Goal: Task Accomplishment & Management: Complete application form

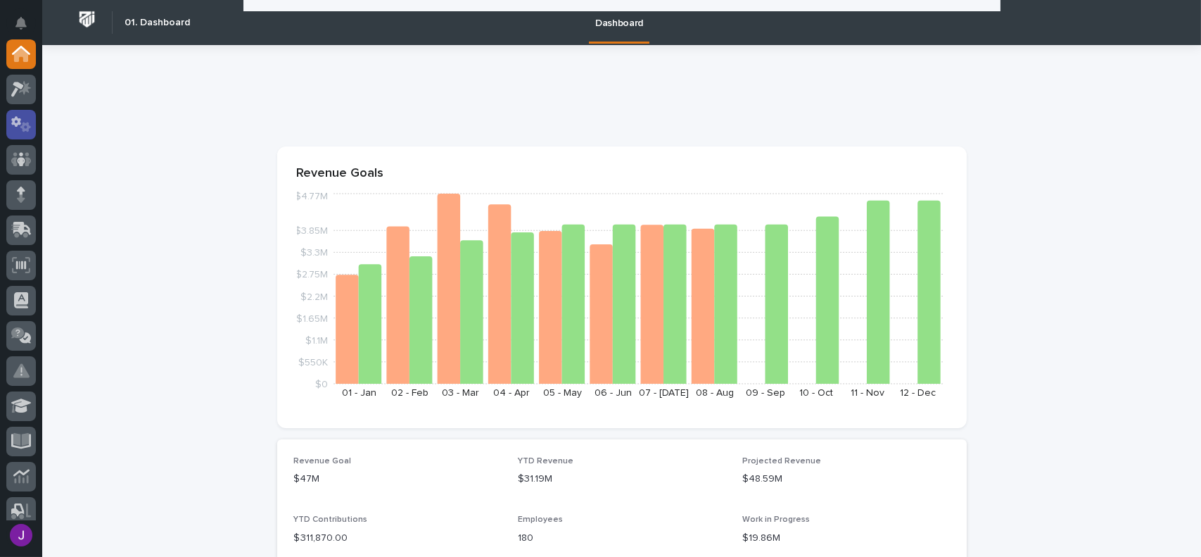
scroll to position [493, 0]
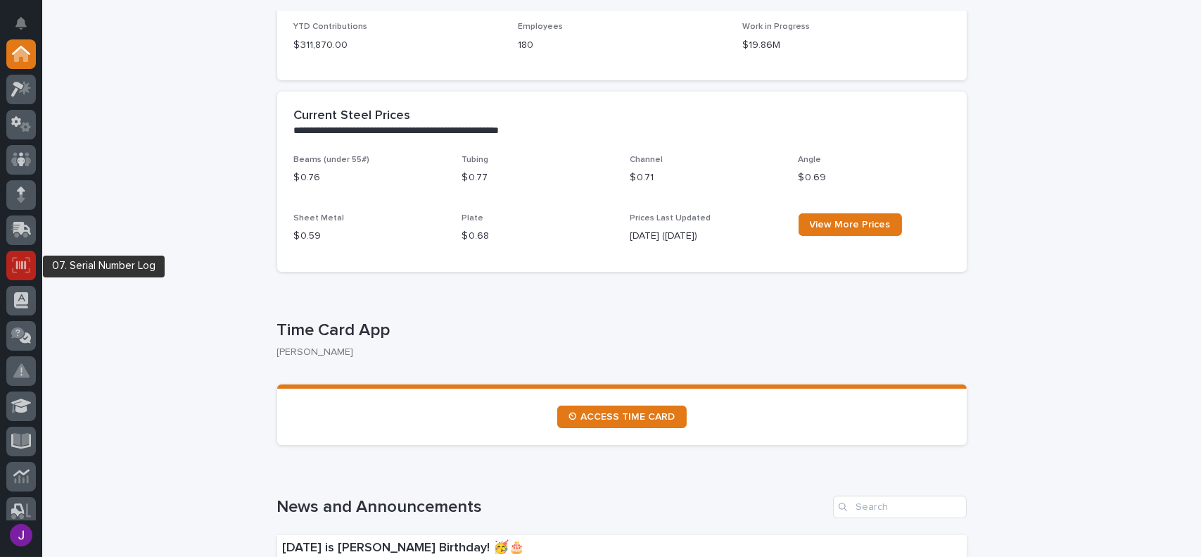
click at [20, 262] on icon at bounding box center [21, 264] width 10 height 8
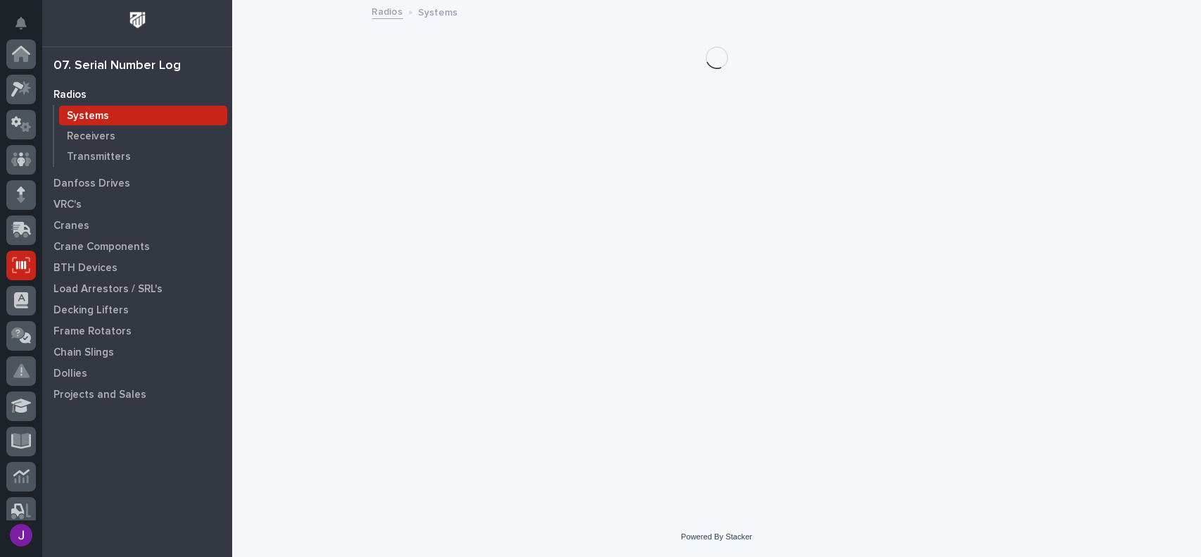
scroll to position [211, 0]
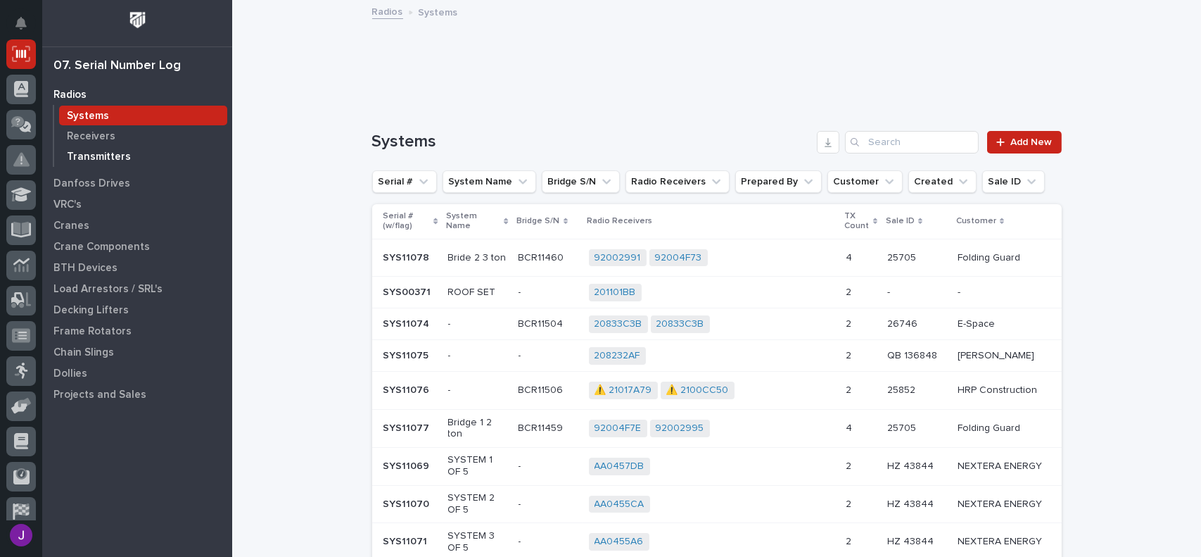
click at [112, 159] on p "Transmitters" at bounding box center [99, 157] width 64 height 13
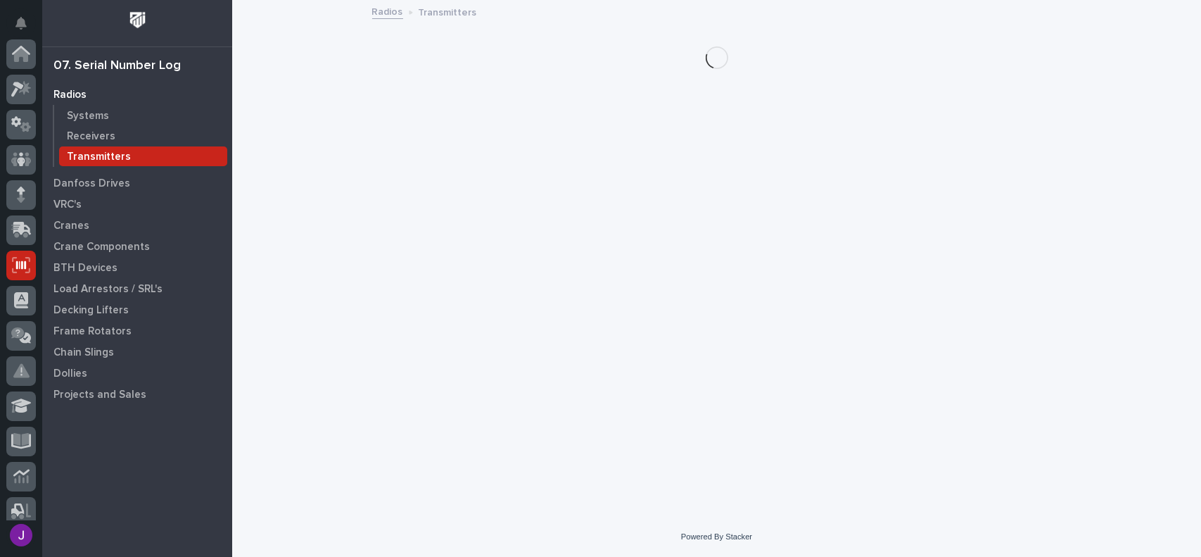
scroll to position [211, 0]
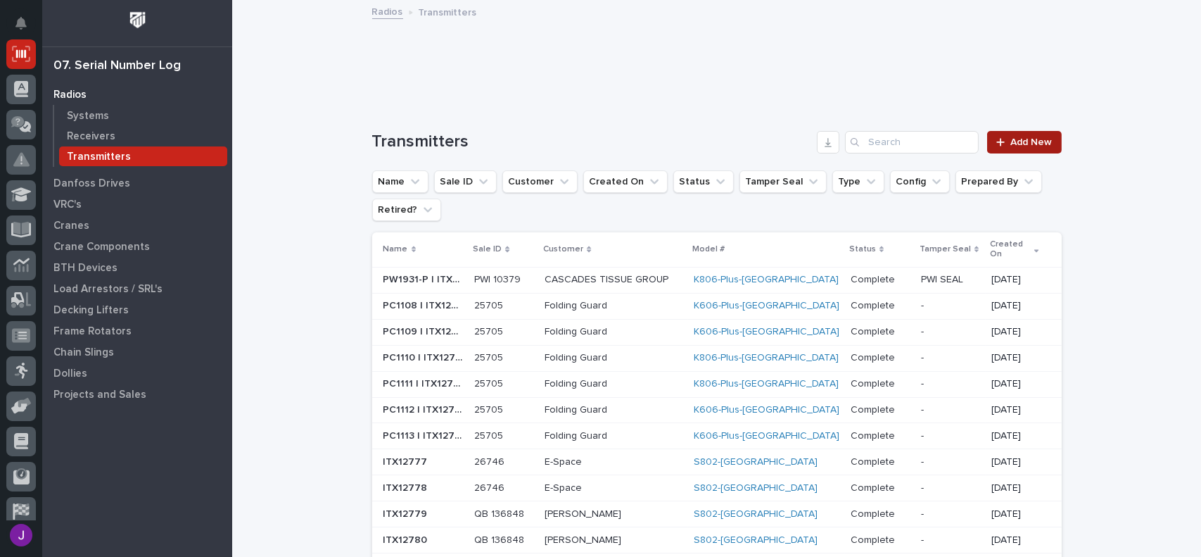
click at [1022, 137] on span "Add New" at bounding box center [1032, 142] width 42 height 10
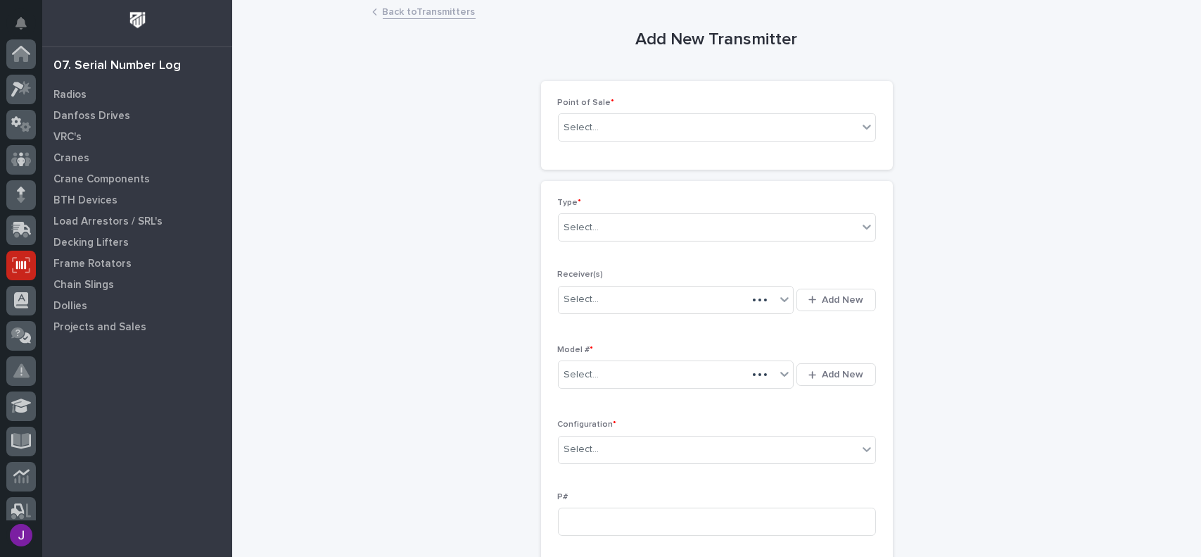
scroll to position [211, 0]
click at [636, 125] on div "Select..." at bounding box center [708, 127] width 299 height 23
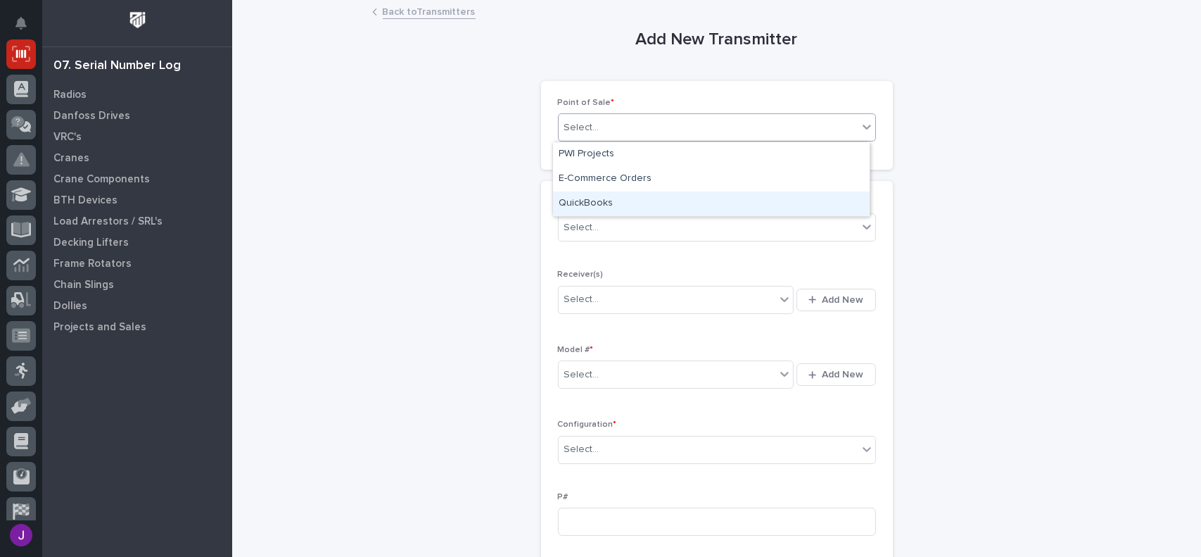
click at [590, 199] on div "QuickBooks" at bounding box center [711, 203] width 317 height 25
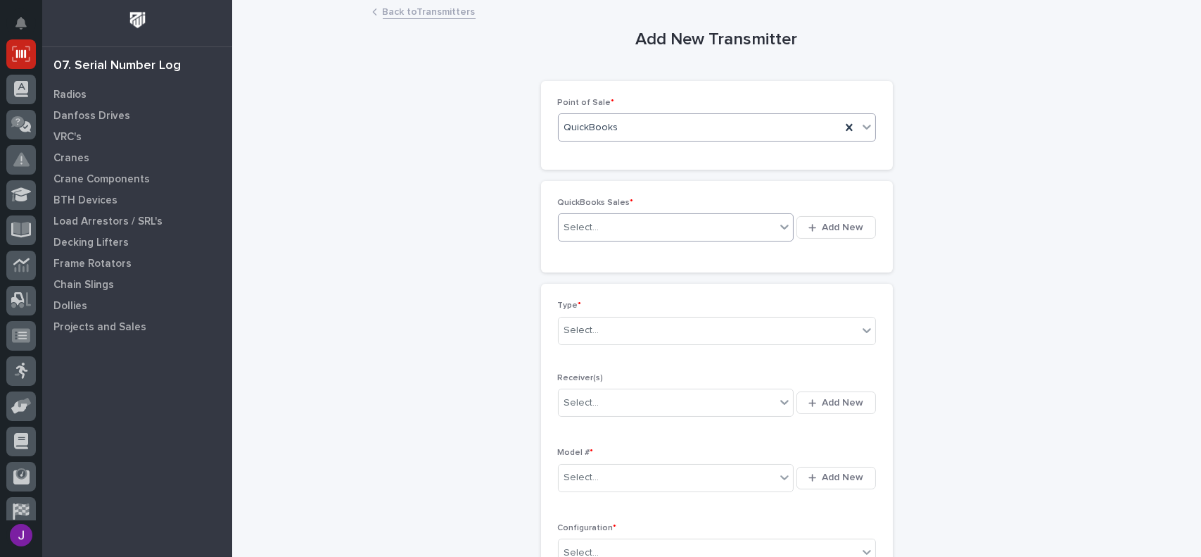
click at [573, 229] on div "Select..." at bounding box center [581, 227] width 35 height 15
click at [801, 222] on button "Add New" at bounding box center [836, 227] width 79 height 23
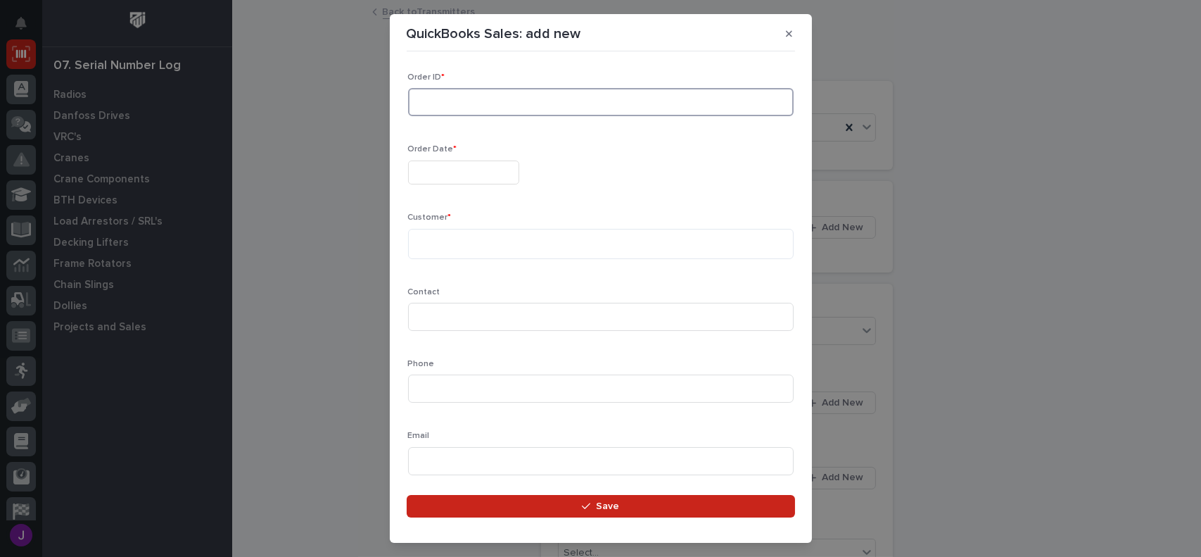
click at [456, 95] on input at bounding box center [601, 102] width 386 height 28
click at [782, 36] on button "button" at bounding box center [789, 34] width 23 height 23
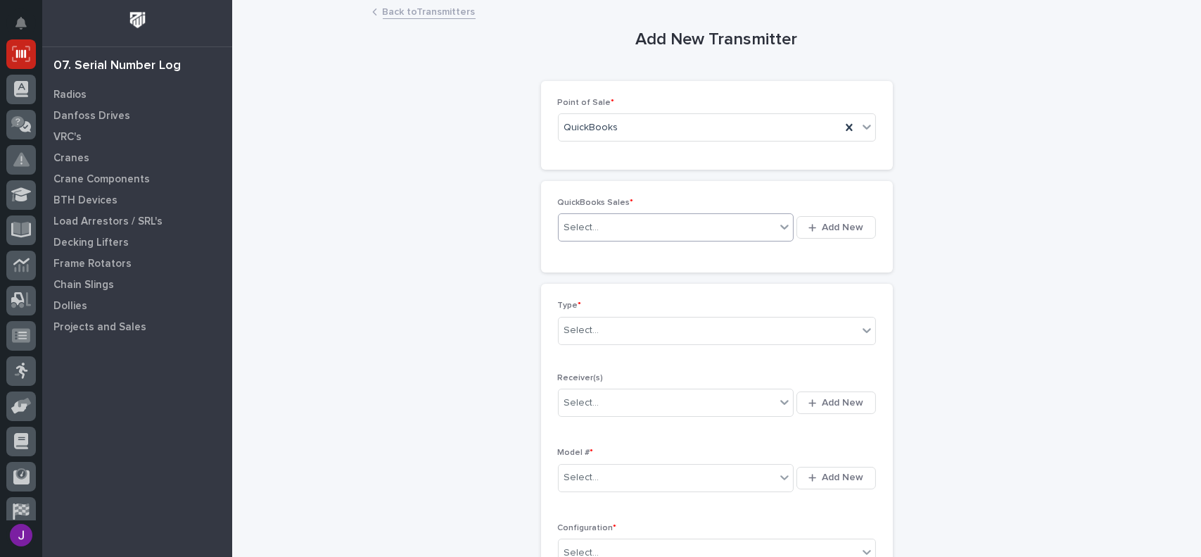
click at [606, 230] on div "Select..." at bounding box center [667, 227] width 217 height 23
type input "******"
click at [802, 224] on button "Add New" at bounding box center [836, 227] width 79 height 23
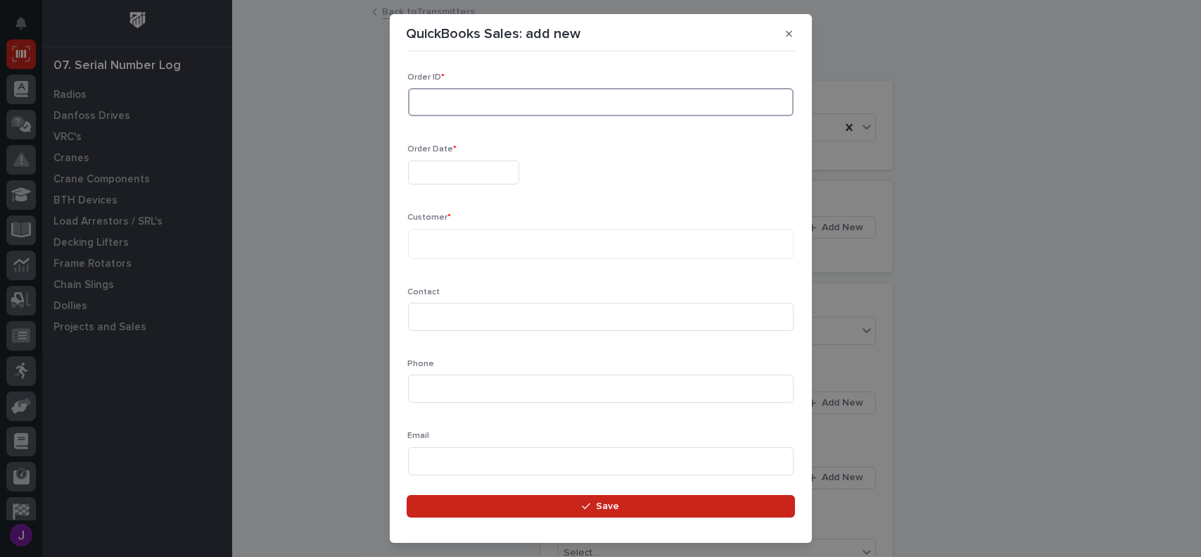
click at [421, 95] on input at bounding box center [601, 102] width 386 height 28
type input "137034"
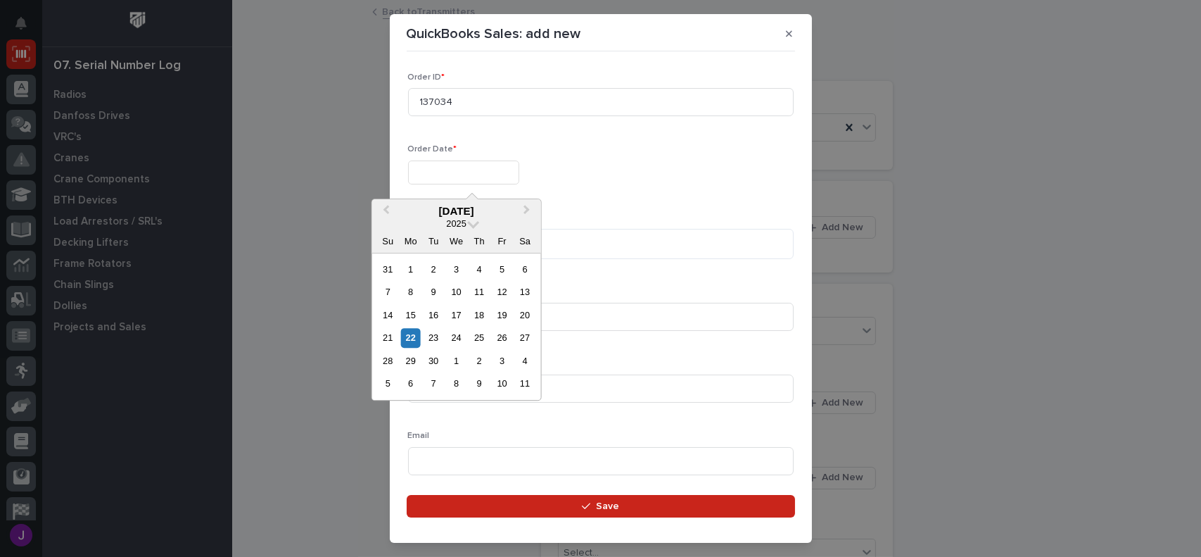
click at [464, 167] on input "text" at bounding box center [463, 172] width 111 height 25
click at [503, 312] on div "19" at bounding box center [502, 314] width 19 height 19
type input "**********"
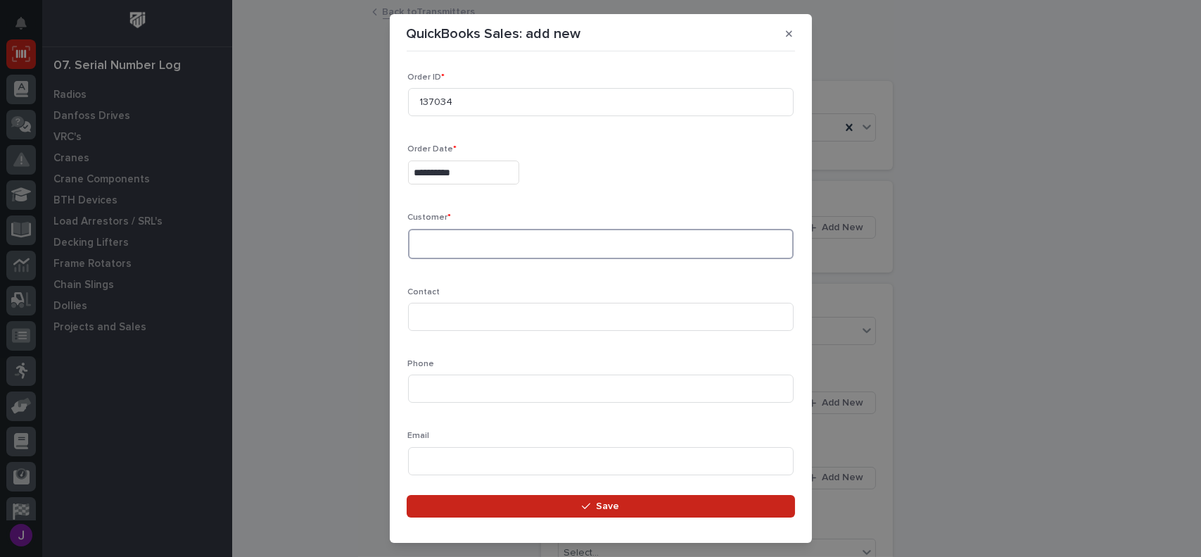
click at [452, 243] on textarea at bounding box center [601, 244] width 386 height 30
type textarea "**********"
click at [437, 322] on input at bounding box center [601, 317] width 386 height 28
type input "T"
type input "[PERSON_NAME]"
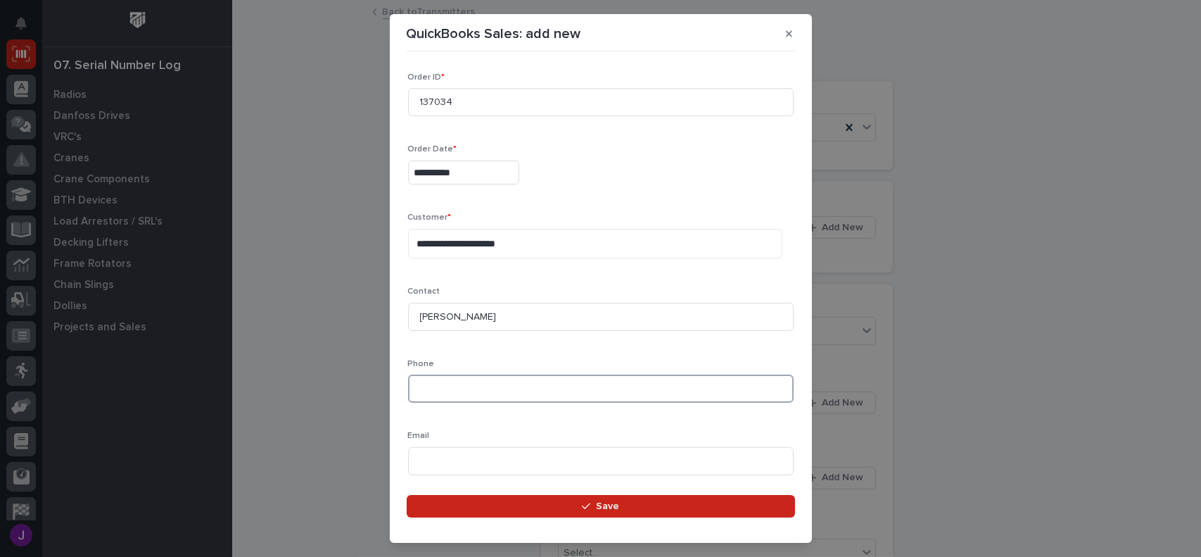
click at [435, 388] on input at bounding box center [601, 388] width 386 height 28
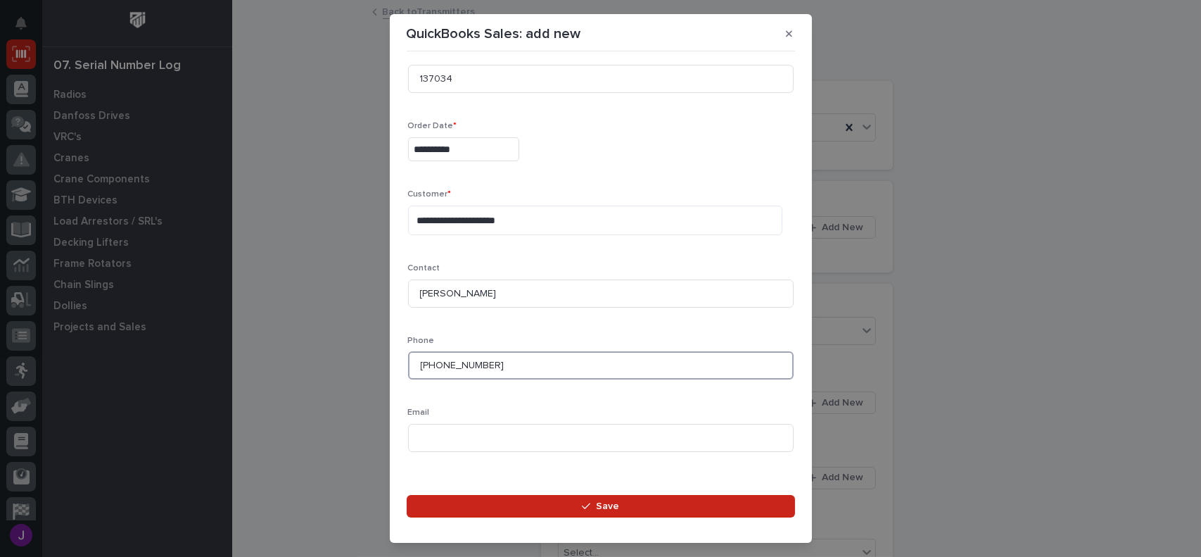
scroll to position [39, 0]
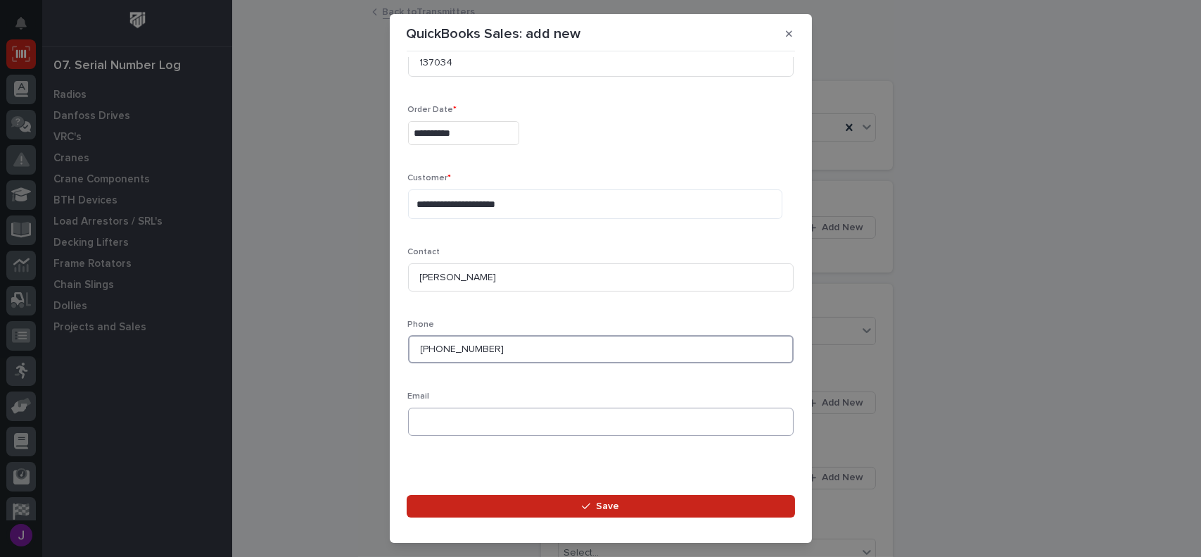
type input "[PHONE_NUMBER]"
click at [481, 424] on input at bounding box center [601, 421] width 386 height 28
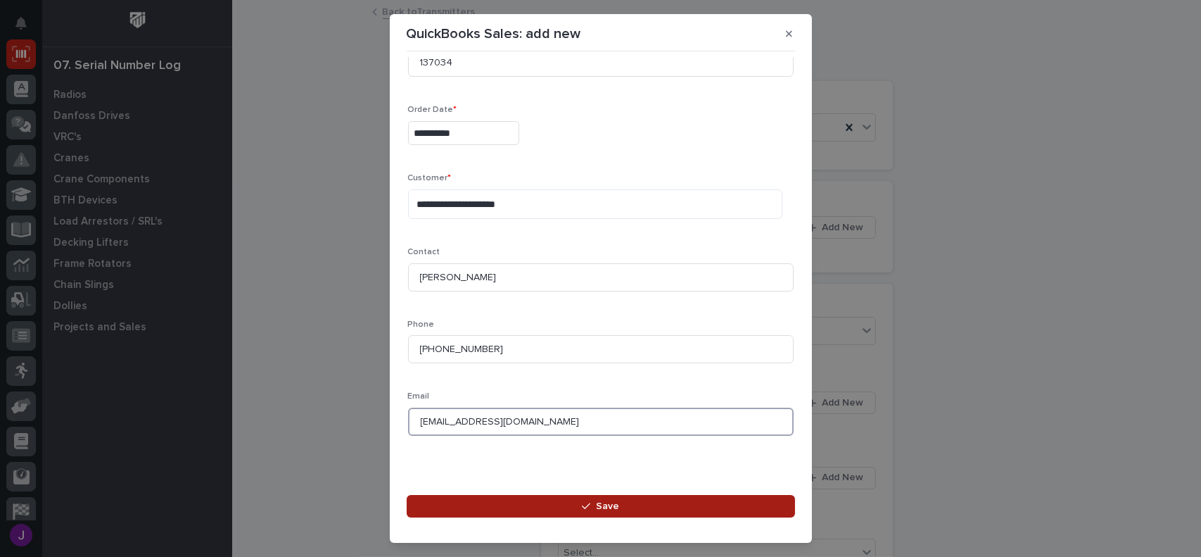
type input "[EMAIL_ADDRESS][DOMAIN_NAME]"
click at [584, 497] on button "Save" at bounding box center [601, 506] width 388 height 23
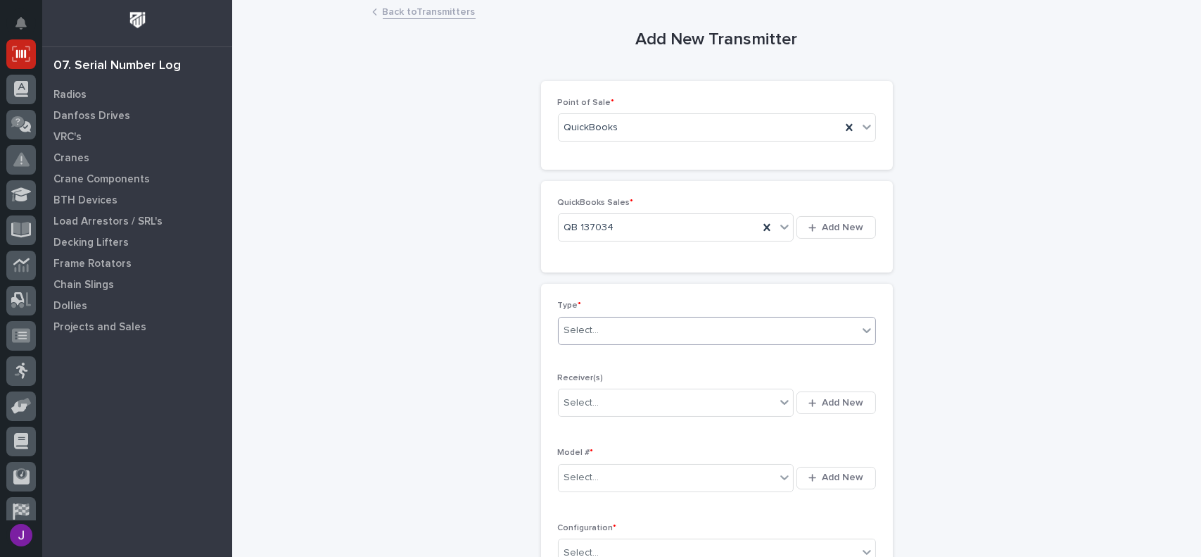
click at [614, 326] on div "Select..." at bounding box center [708, 330] width 299 height 23
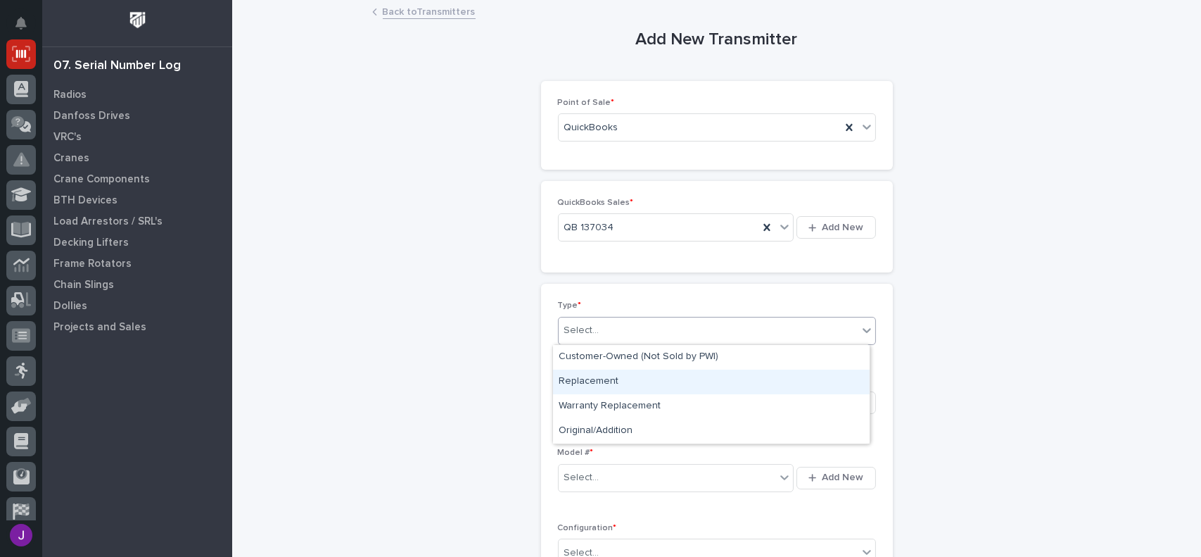
click at [624, 389] on div "Replacement" at bounding box center [711, 381] width 317 height 25
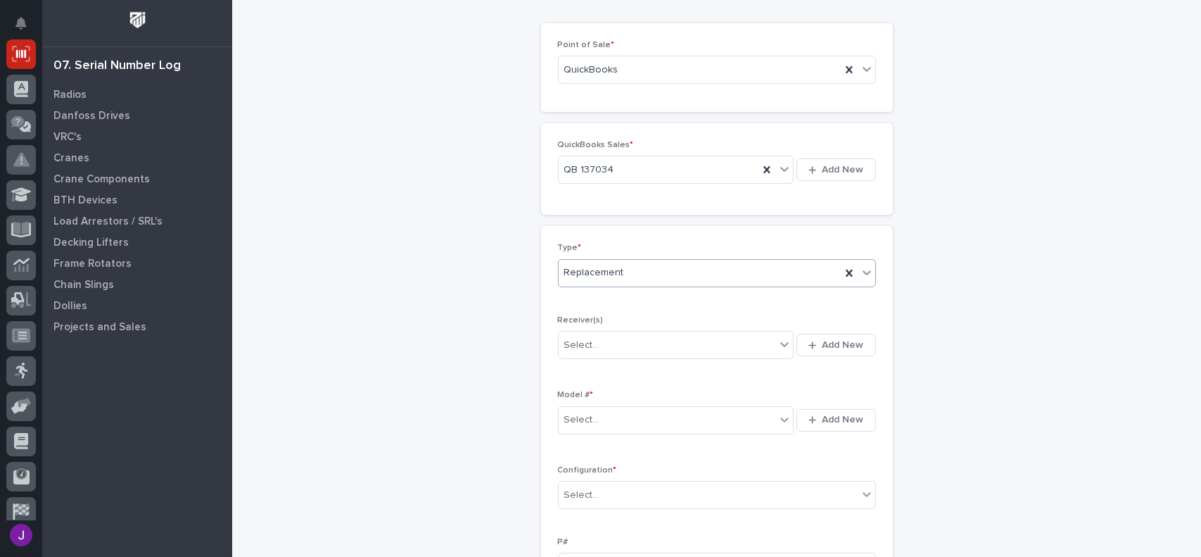
scroll to position [70, 0]
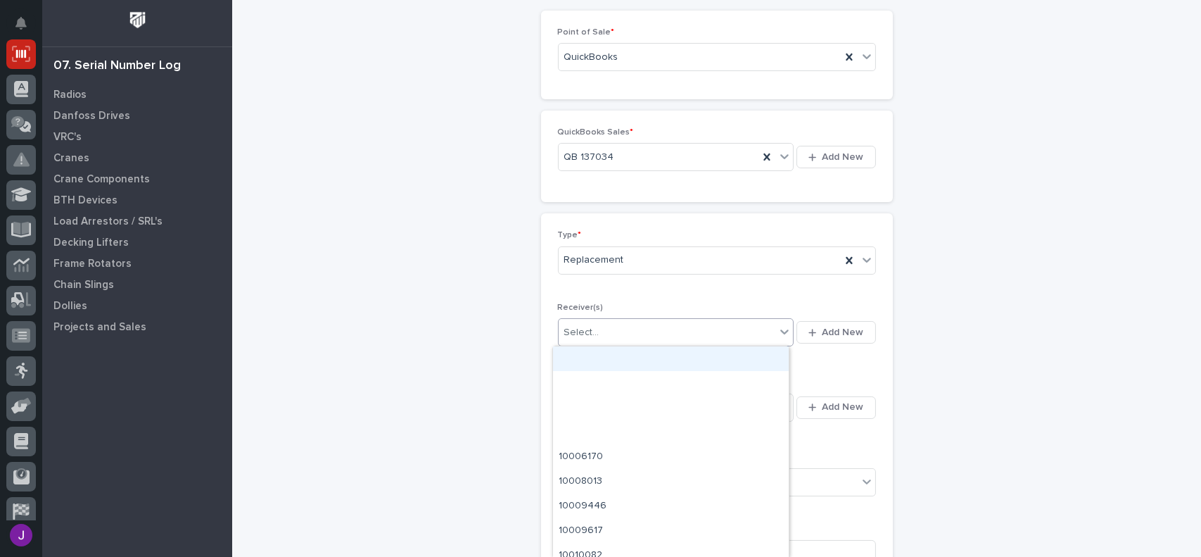
click at [633, 334] on div "Select..." at bounding box center [667, 332] width 217 height 23
type input "*"
click at [574, 326] on div "Select..." at bounding box center [581, 332] width 35 height 15
type input "**"
click at [586, 359] on div "00000000 UNKNOWN" at bounding box center [671, 358] width 236 height 25
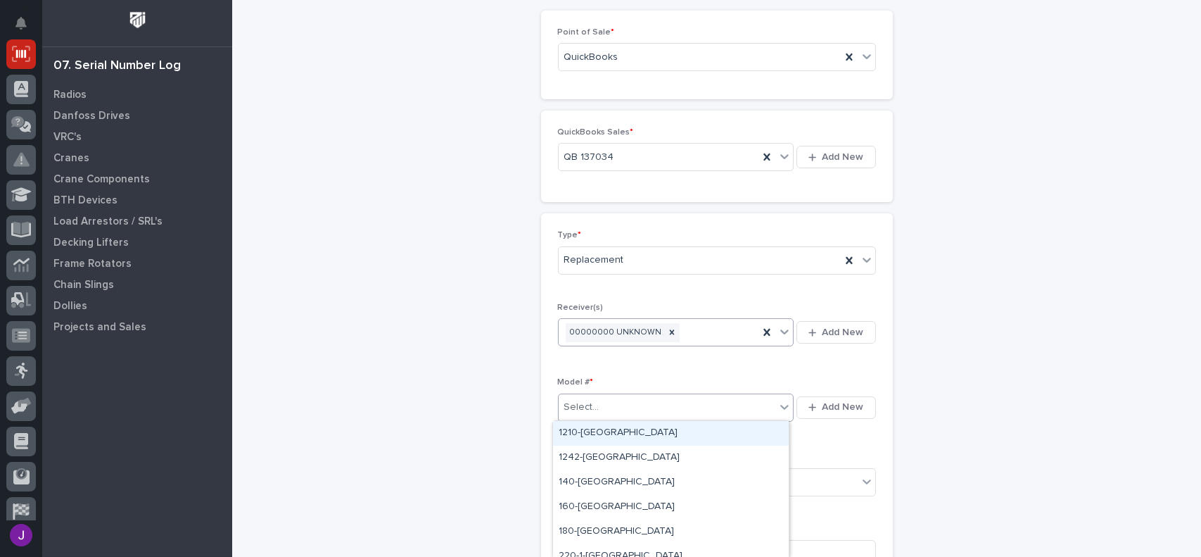
click at [601, 410] on input "text" at bounding box center [601, 407] width 1 height 12
type input "***"
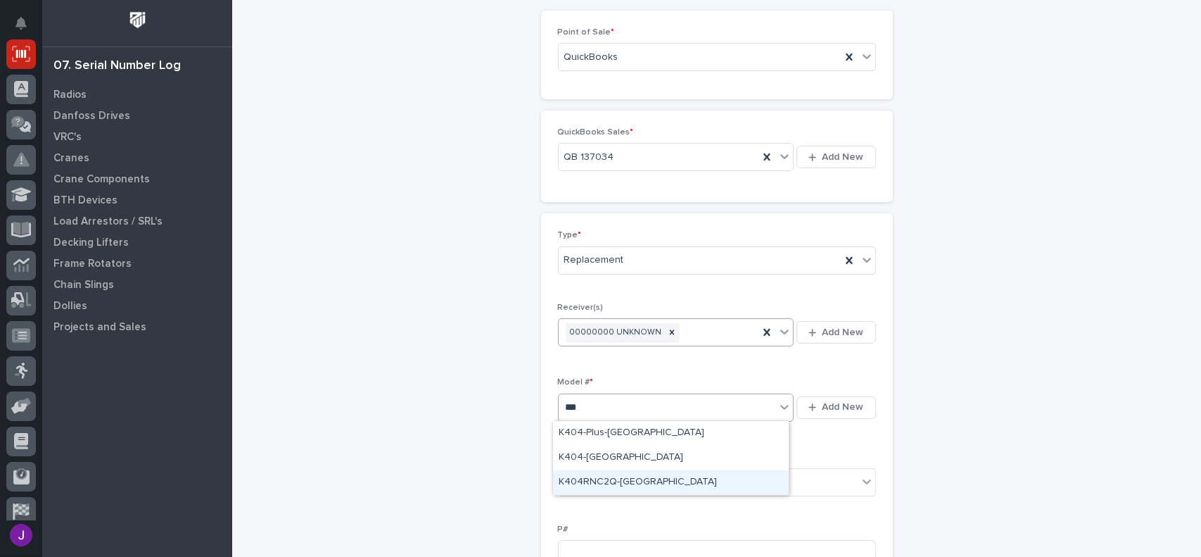
click at [600, 482] on div "K404RNC2Q-[GEOGRAPHIC_DATA]" at bounding box center [671, 482] width 236 height 25
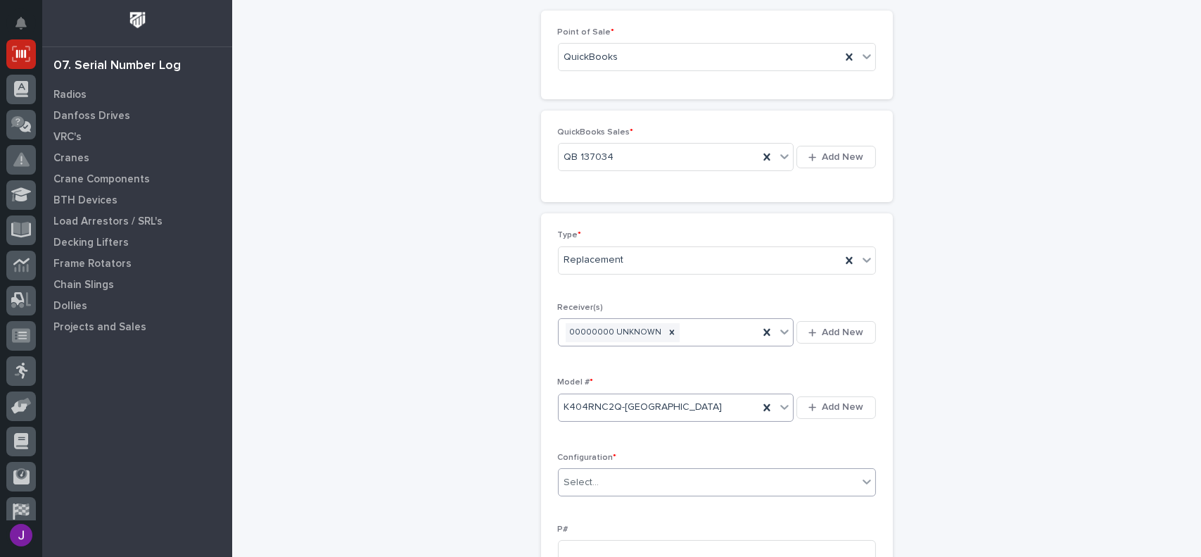
click at [612, 478] on div "Select..." at bounding box center [708, 482] width 299 height 23
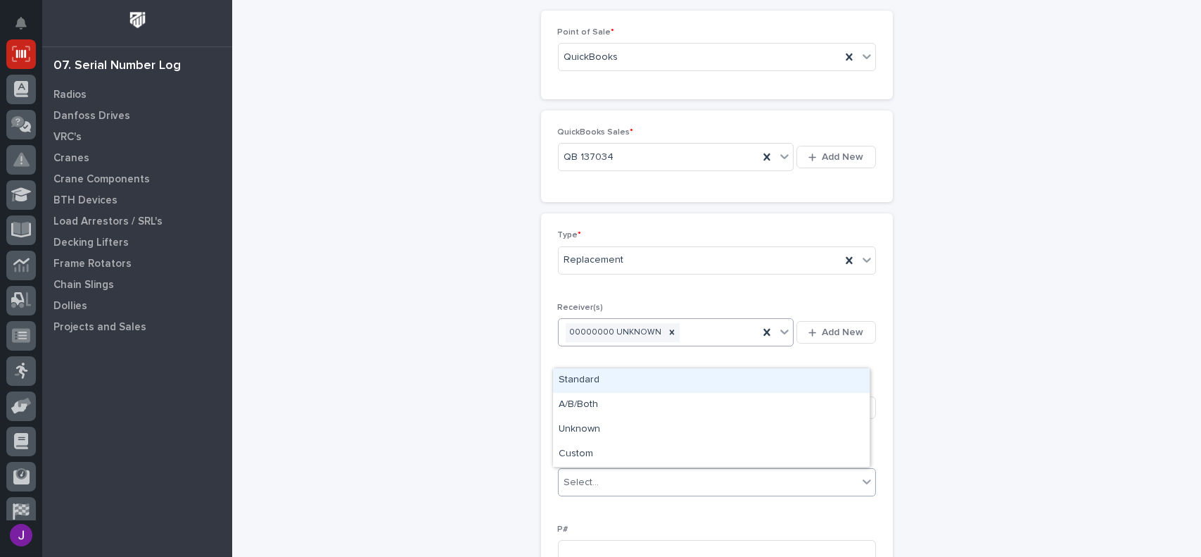
click at [585, 376] on div "Standard" at bounding box center [711, 380] width 317 height 25
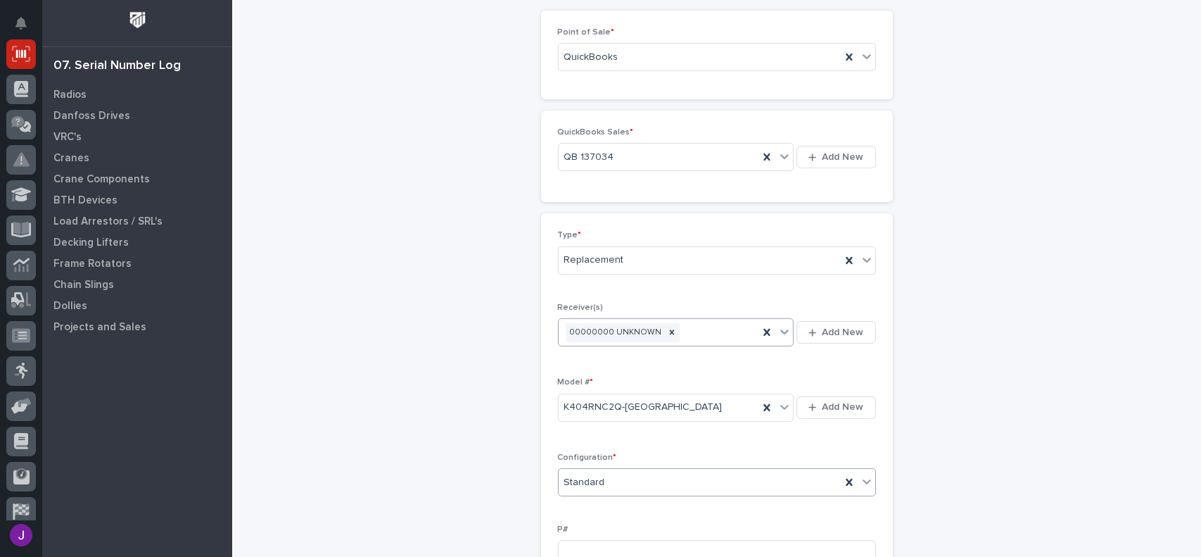
click at [680, 489] on div "Standard" at bounding box center [700, 482] width 282 height 23
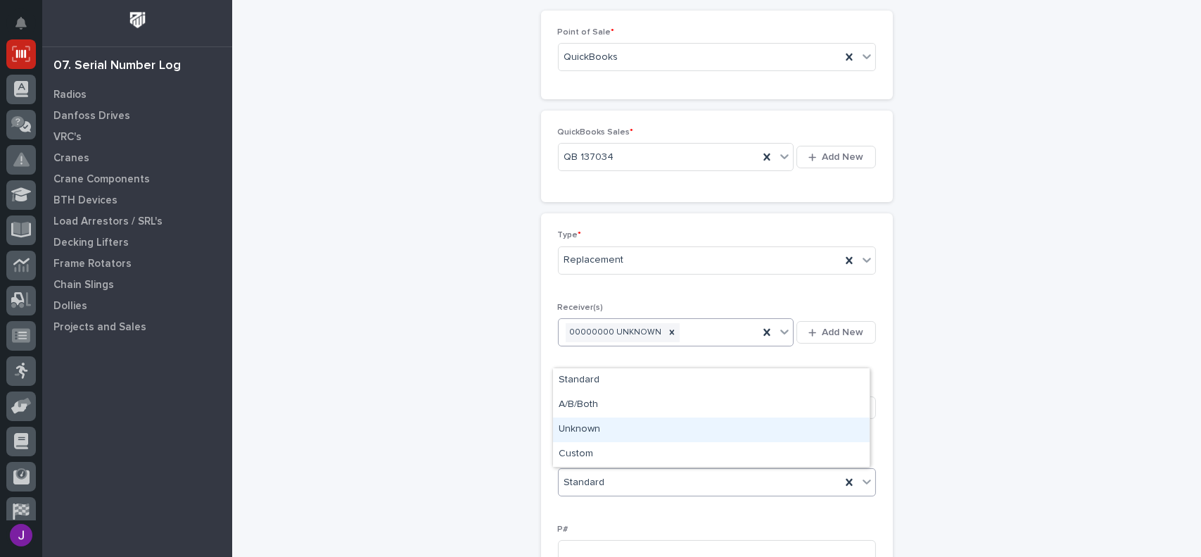
click at [596, 430] on div "Unknown" at bounding box center [711, 429] width 317 height 25
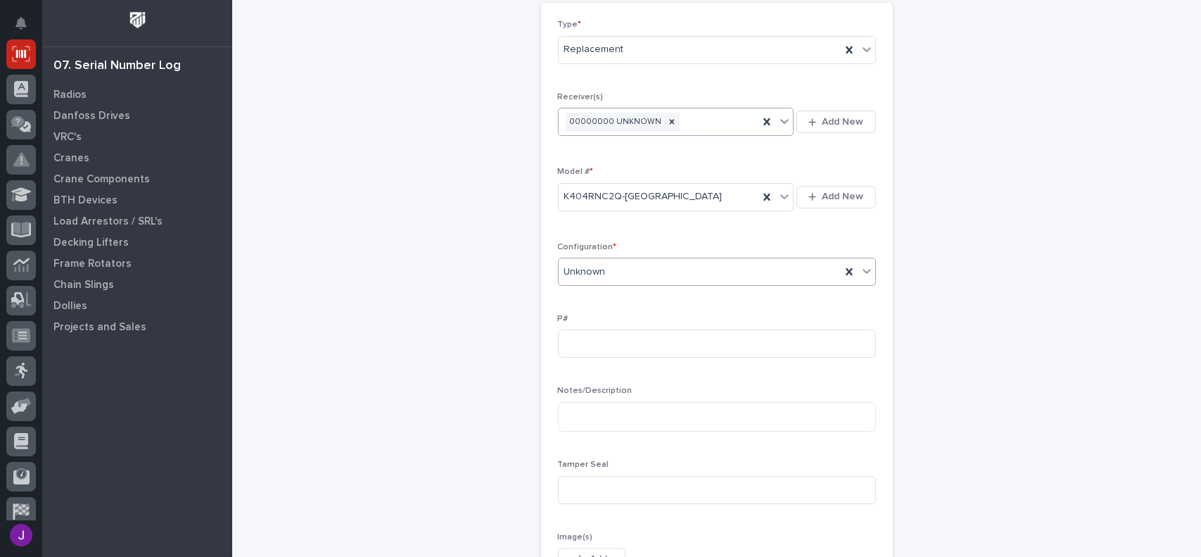
scroll to position [211, 0]
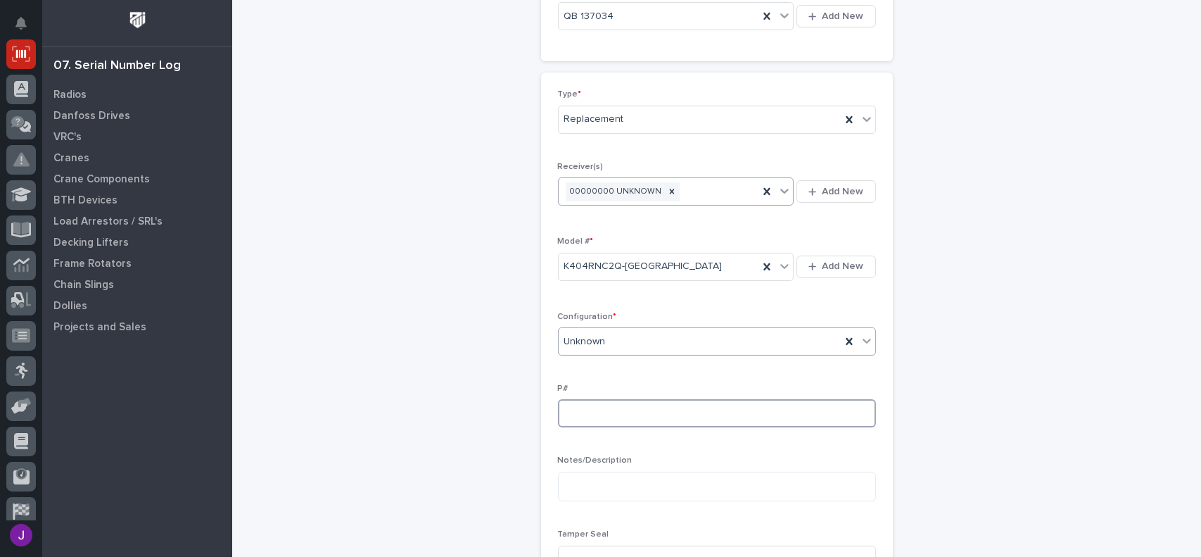
click at [578, 416] on input at bounding box center [717, 413] width 318 height 28
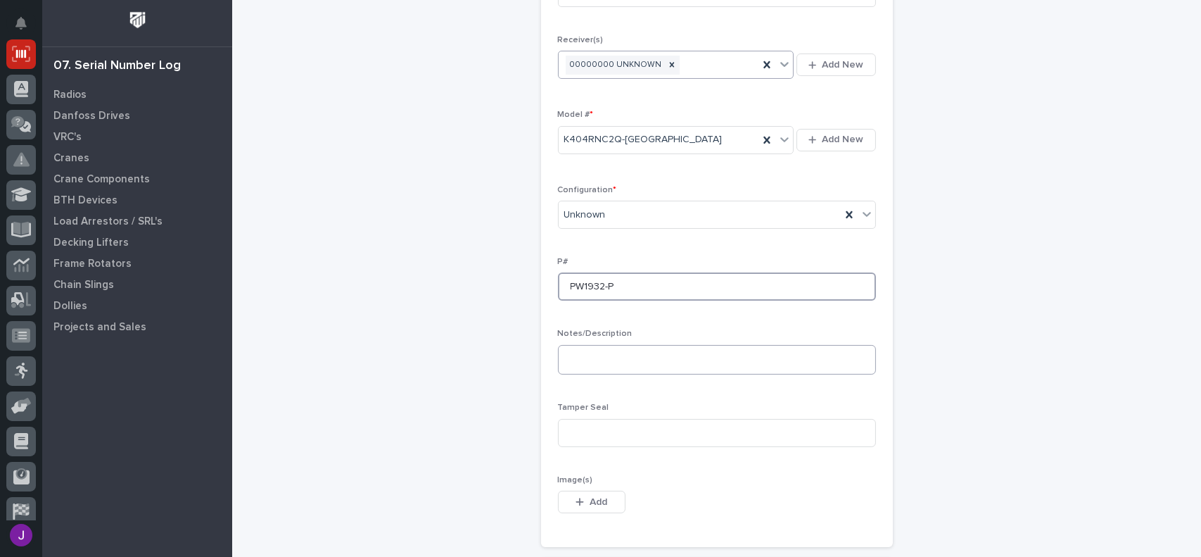
scroll to position [352, 0]
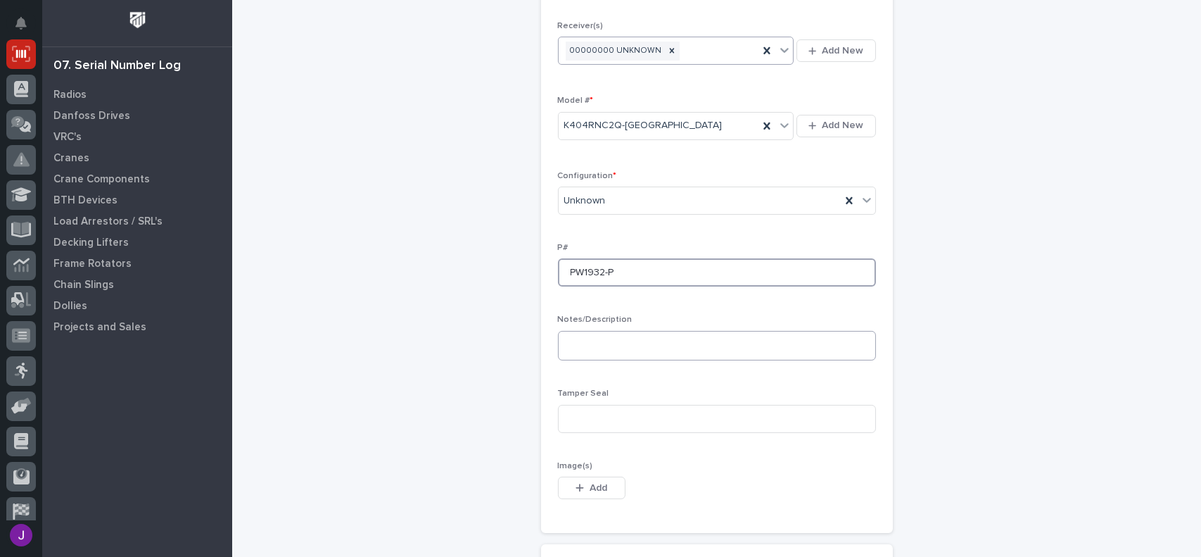
type input "PW1932-P"
click at [581, 424] on input at bounding box center [717, 419] width 318 height 28
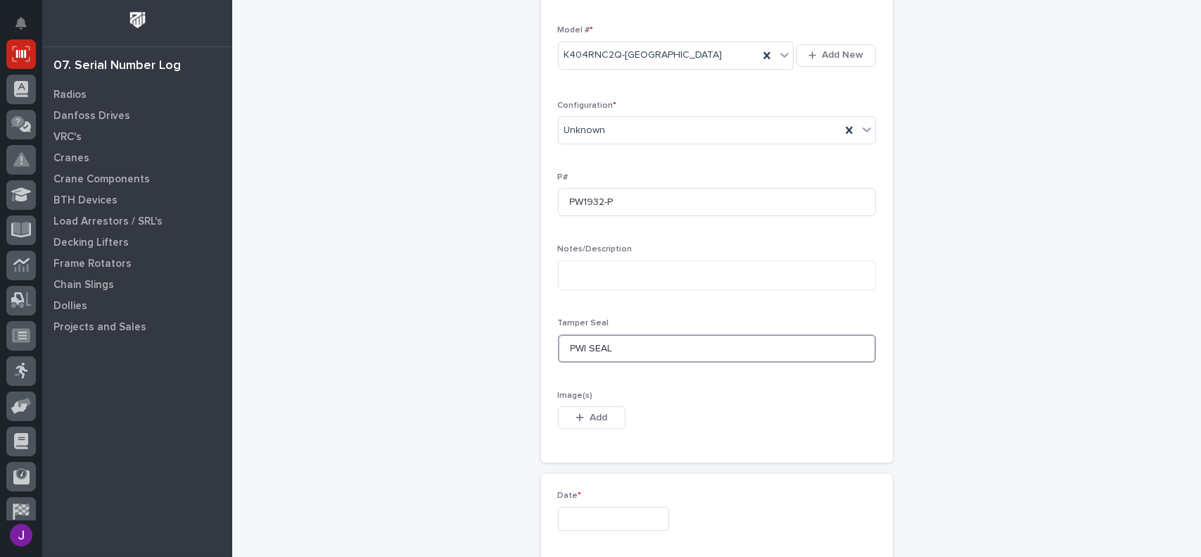
type input "PWI SEAL"
click at [584, 521] on input "text" at bounding box center [613, 519] width 111 height 25
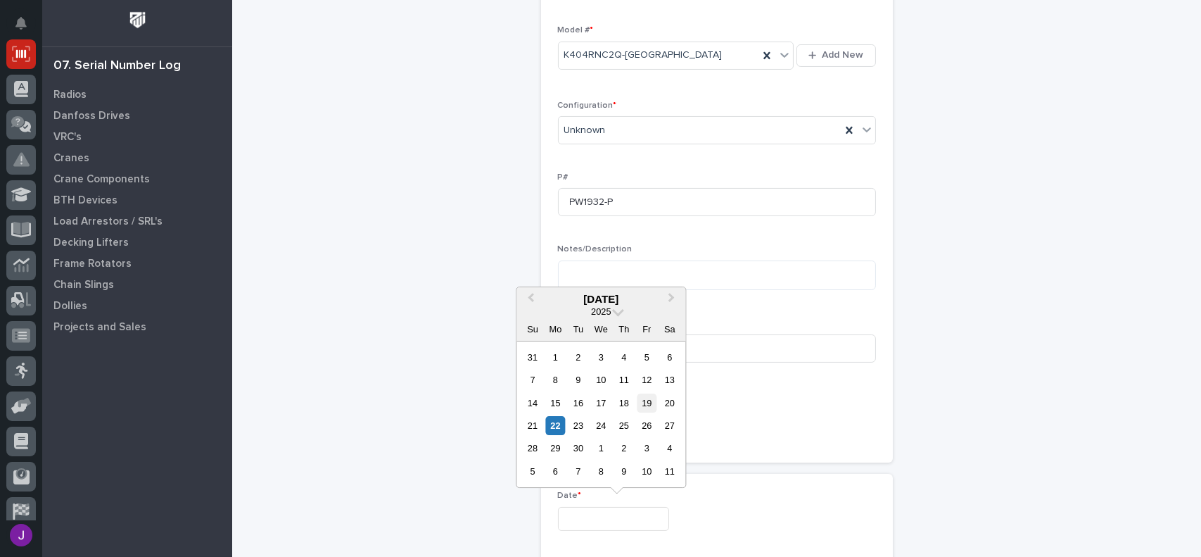
click at [649, 399] on div "19" at bounding box center [647, 402] width 19 height 19
type input "**********"
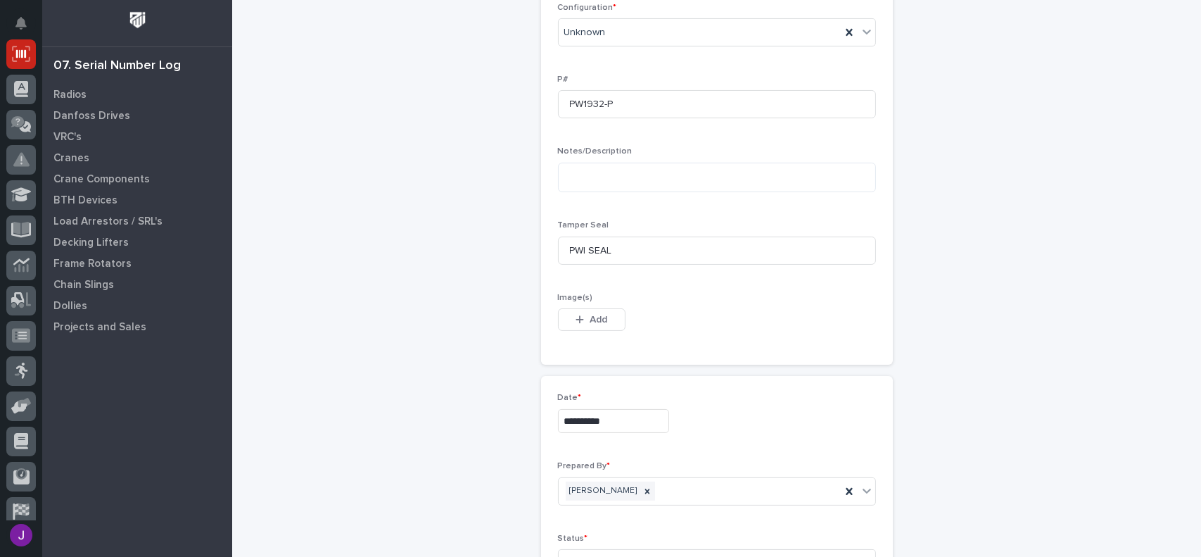
scroll to position [493, 0]
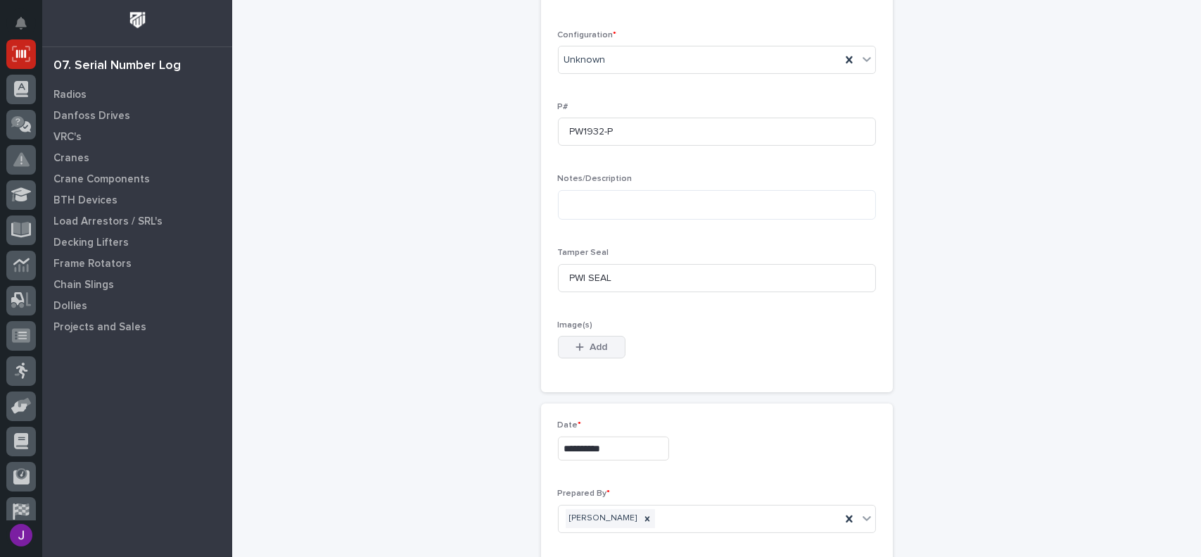
click at [576, 340] on button "Add" at bounding box center [592, 347] width 68 height 23
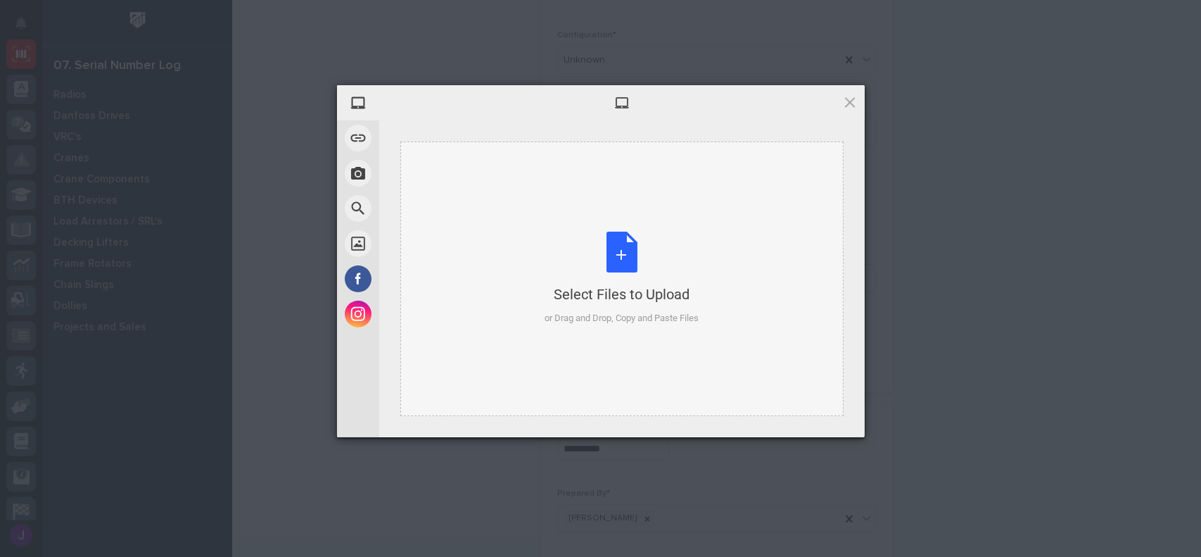
click at [626, 250] on div "Select Files to Upload or Drag and Drop, Copy and Paste Files" at bounding box center [622, 279] width 154 height 94
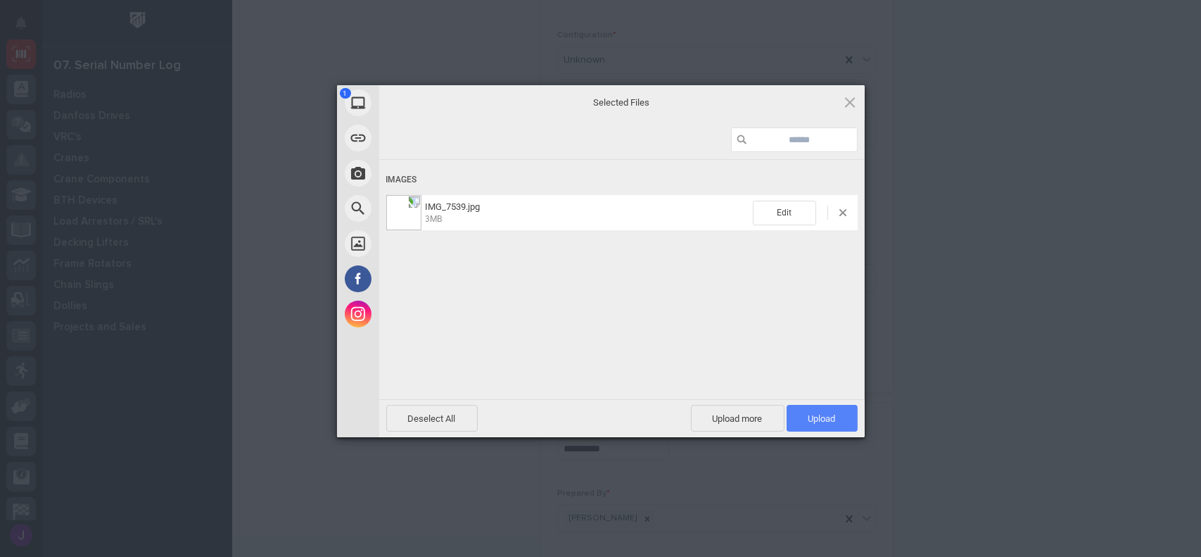
click at [813, 422] on span "Upload 1" at bounding box center [821, 418] width 27 height 11
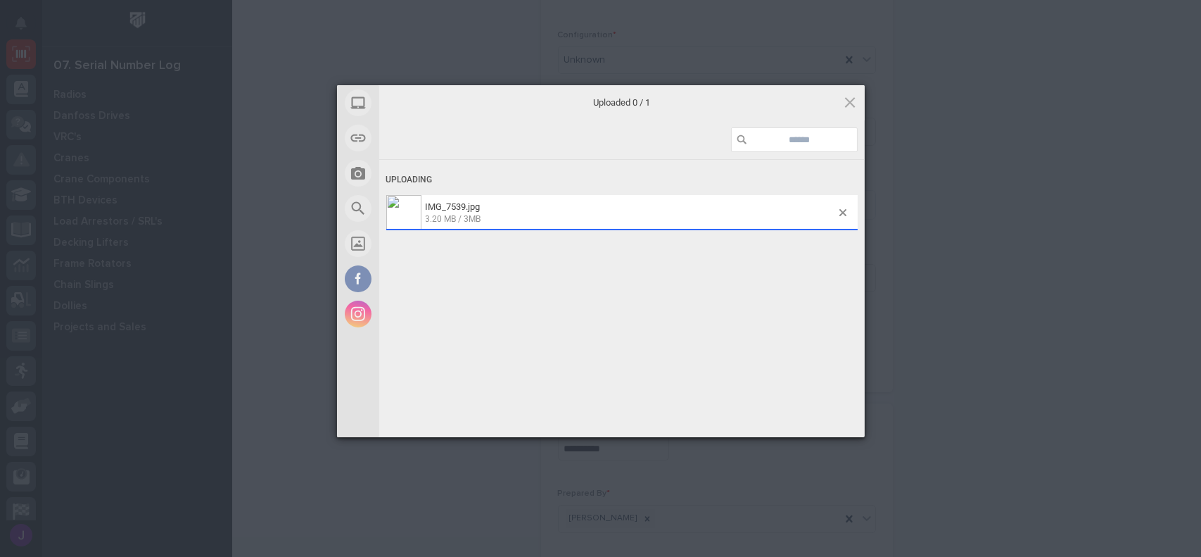
scroll to position [518, 0]
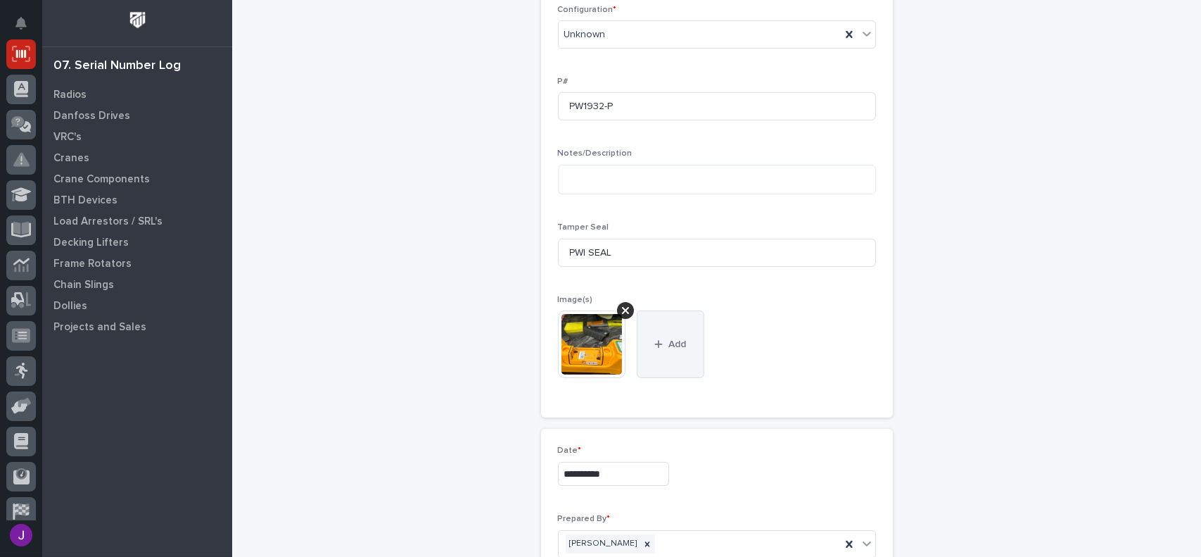
click at [661, 329] on button "Add" at bounding box center [671, 344] width 68 height 68
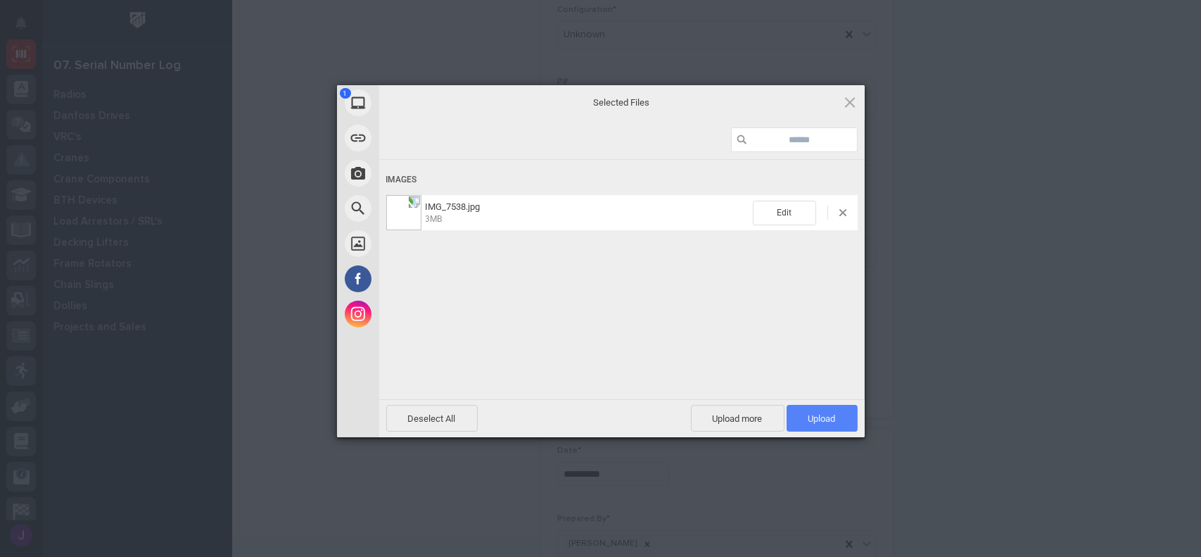
click at [832, 422] on span "Upload 1" at bounding box center [821, 418] width 27 height 11
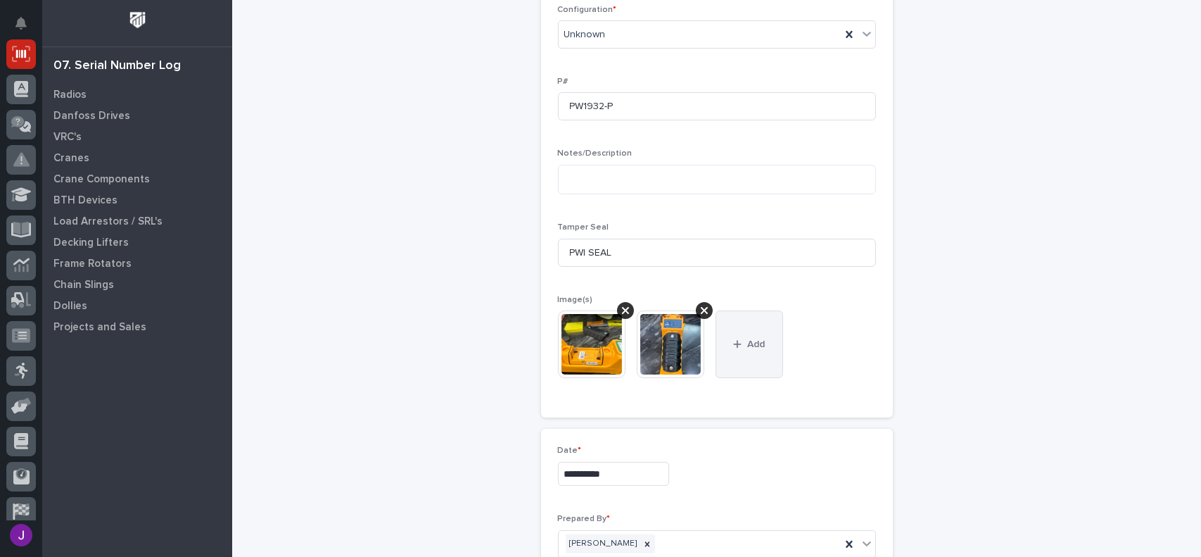
click at [767, 353] on button "Add" at bounding box center [750, 344] width 68 height 68
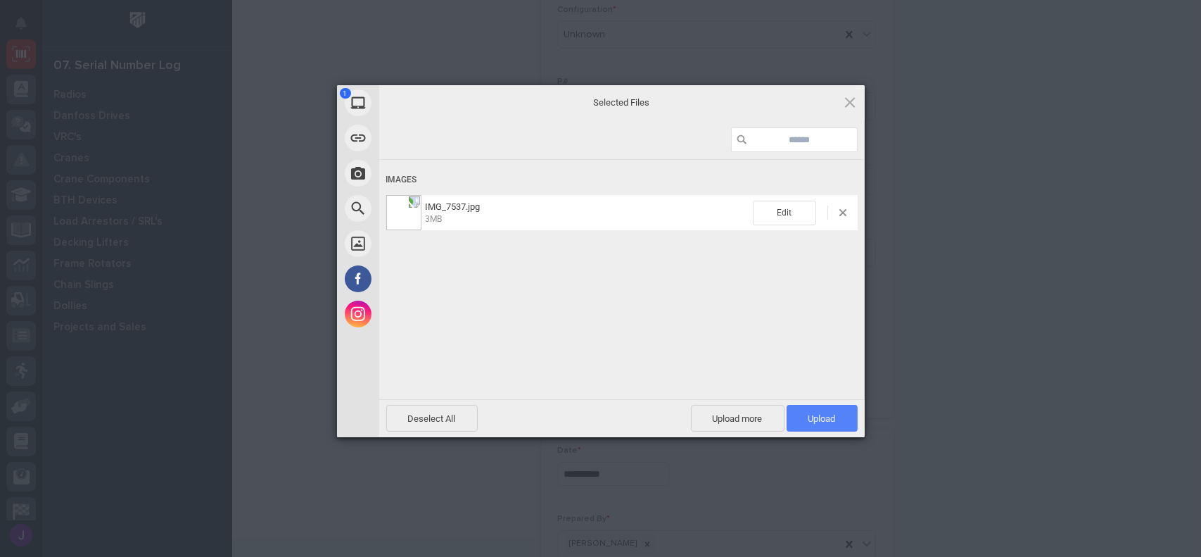
click at [789, 415] on span "Upload 1" at bounding box center [822, 418] width 71 height 27
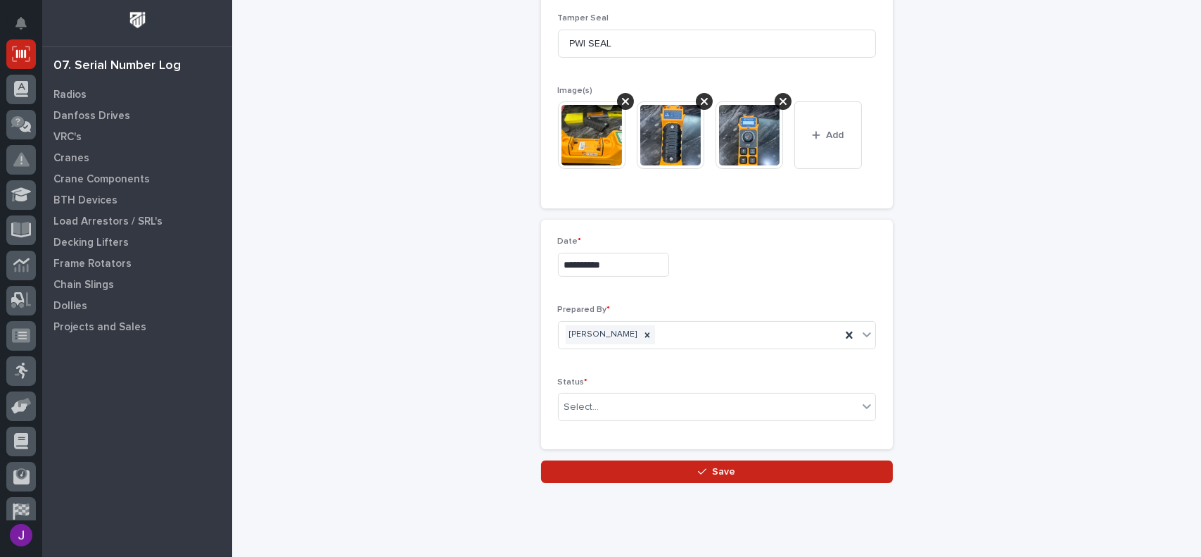
scroll to position [729, 0]
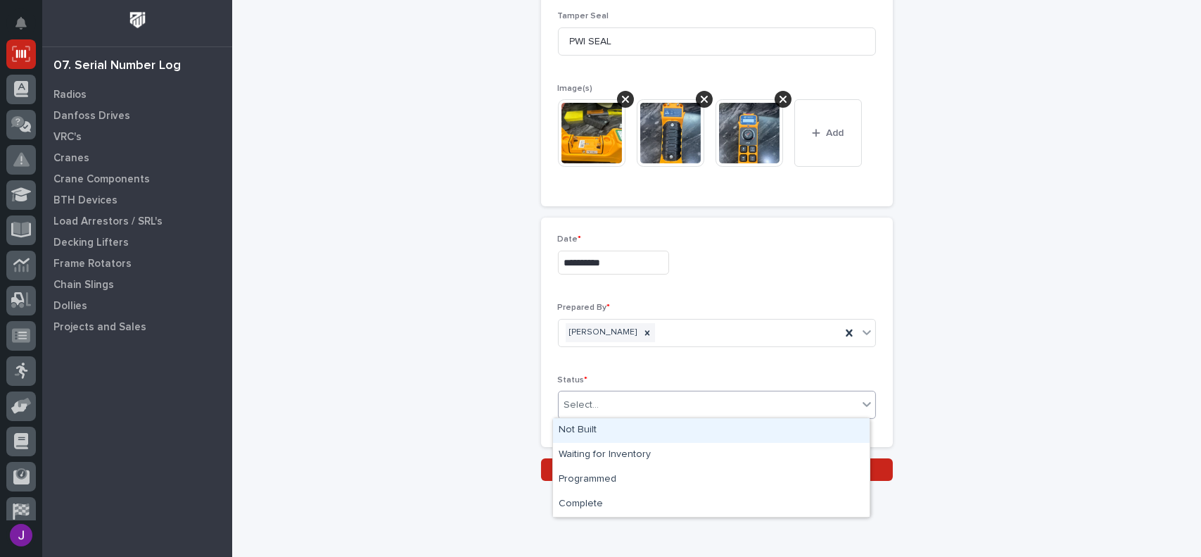
click at [570, 402] on div "Select..." at bounding box center [581, 405] width 35 height 15
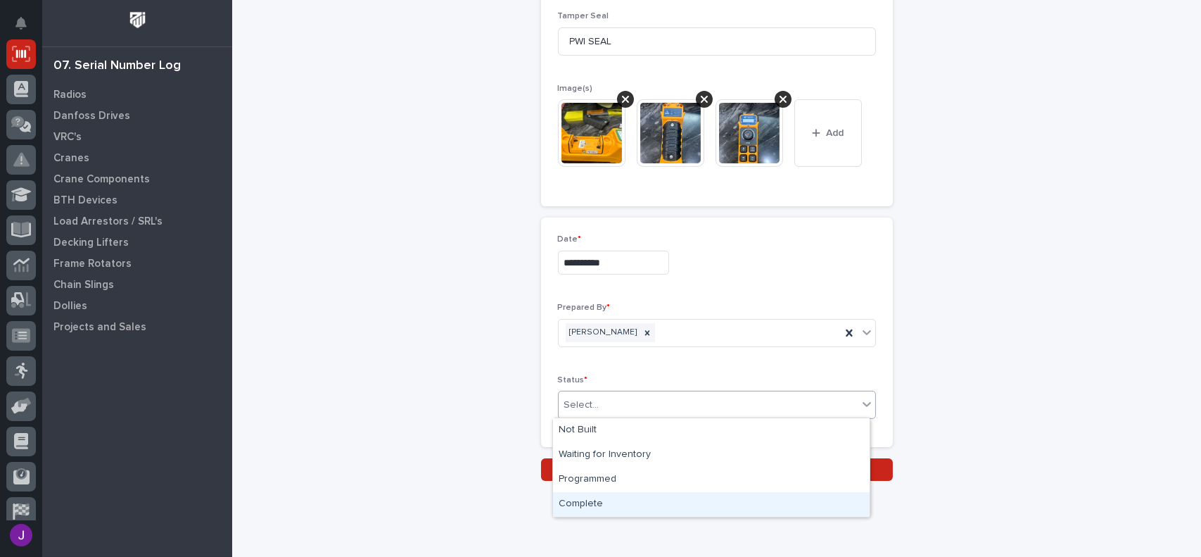
click at [592, 511] on div "Complete" at bounding box center [711, 504] width 317 height 25
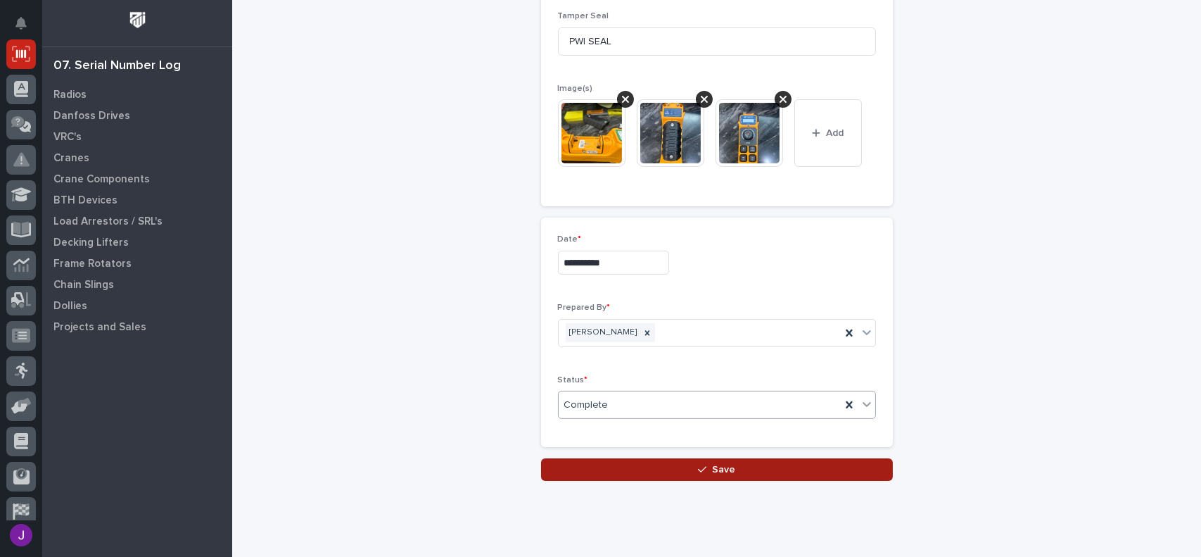
click at [690, 476] on button "Save" at bounding box center [717, 469] width 352 height 23
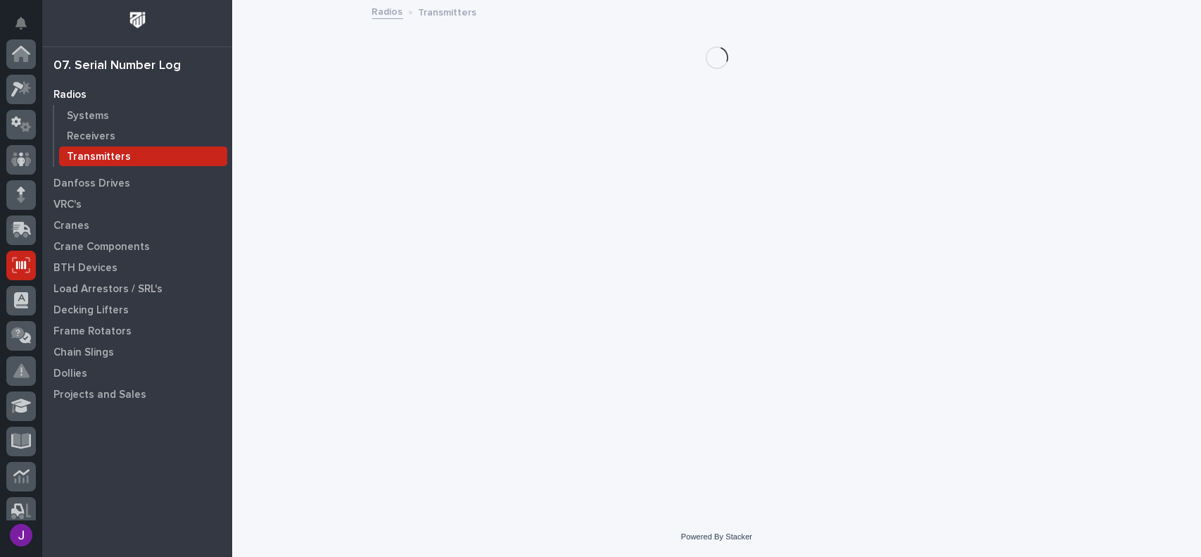
scroll to position [211, 0]
